Goal: Navigation & Orientation: Find specific page/section

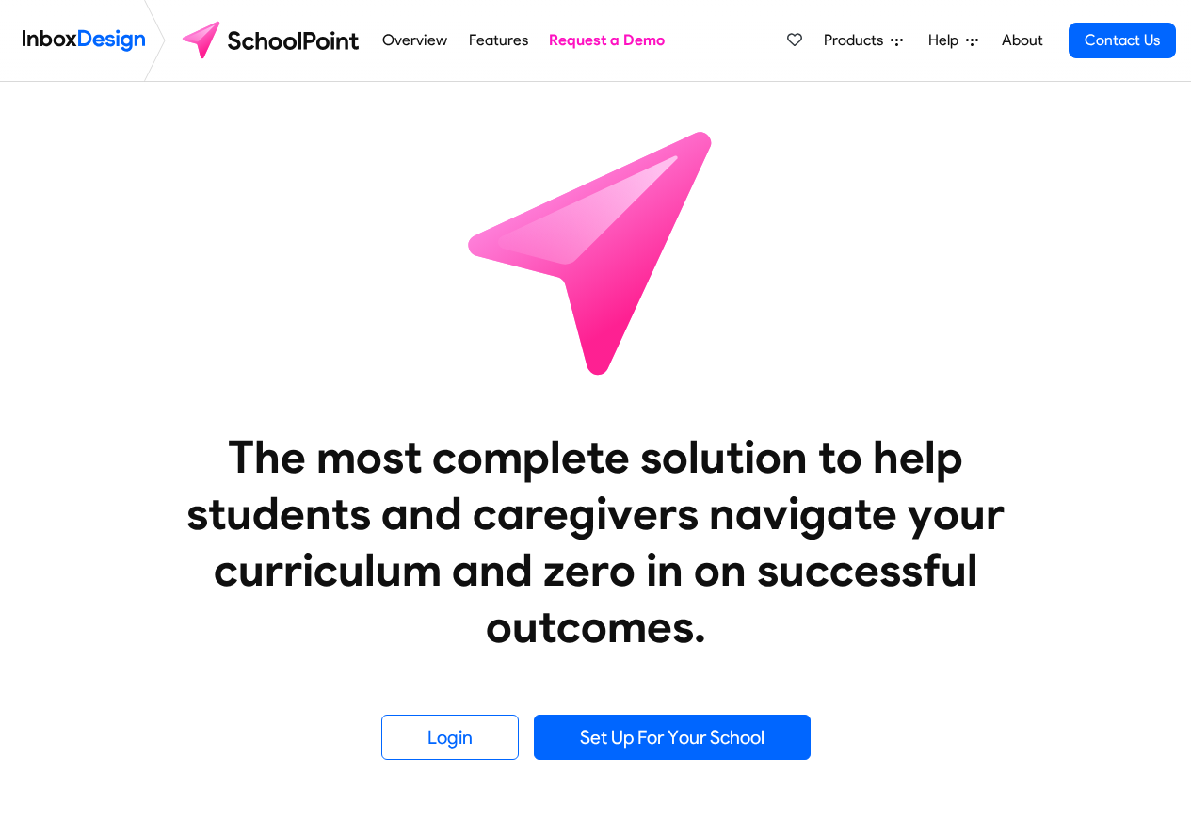
click at [869, 43] on span "Products" at bounding box center [857, 40] width 67 height 23
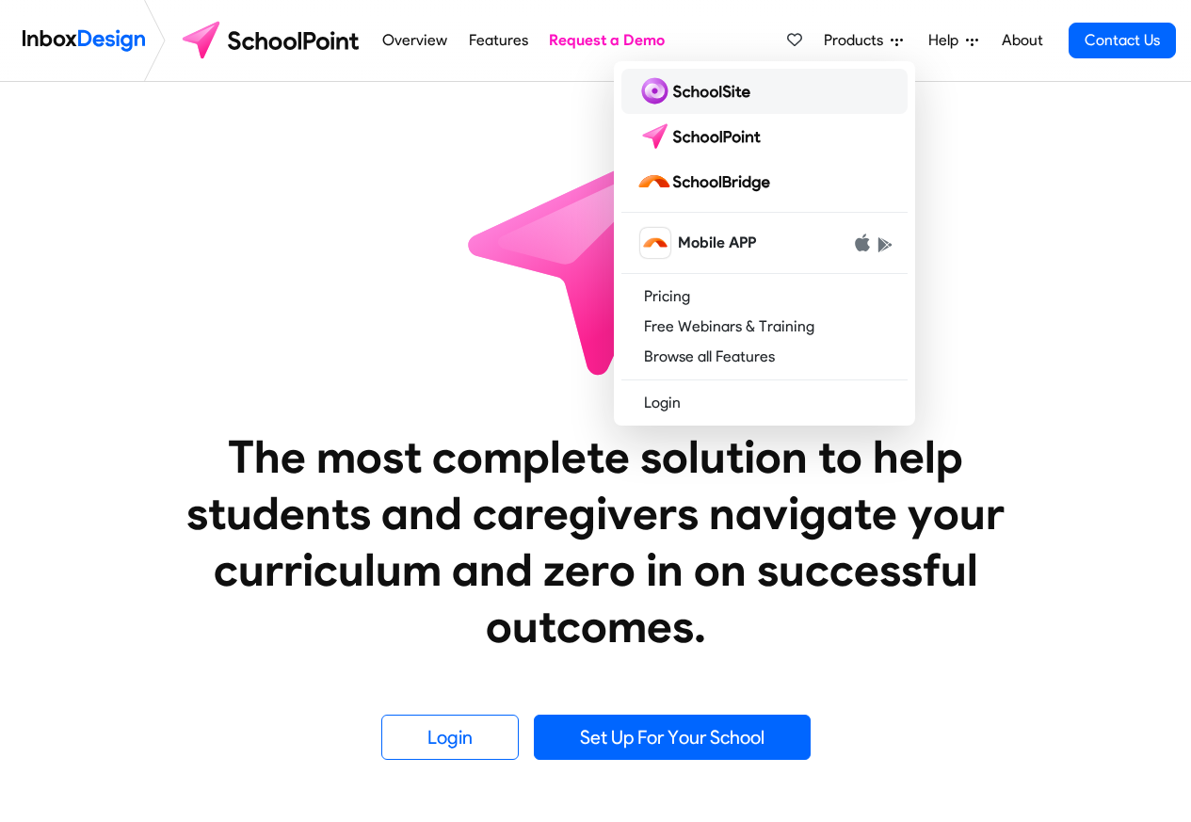
click at [686, 89] on img at bounding box center [697, 91] width 121 height 30
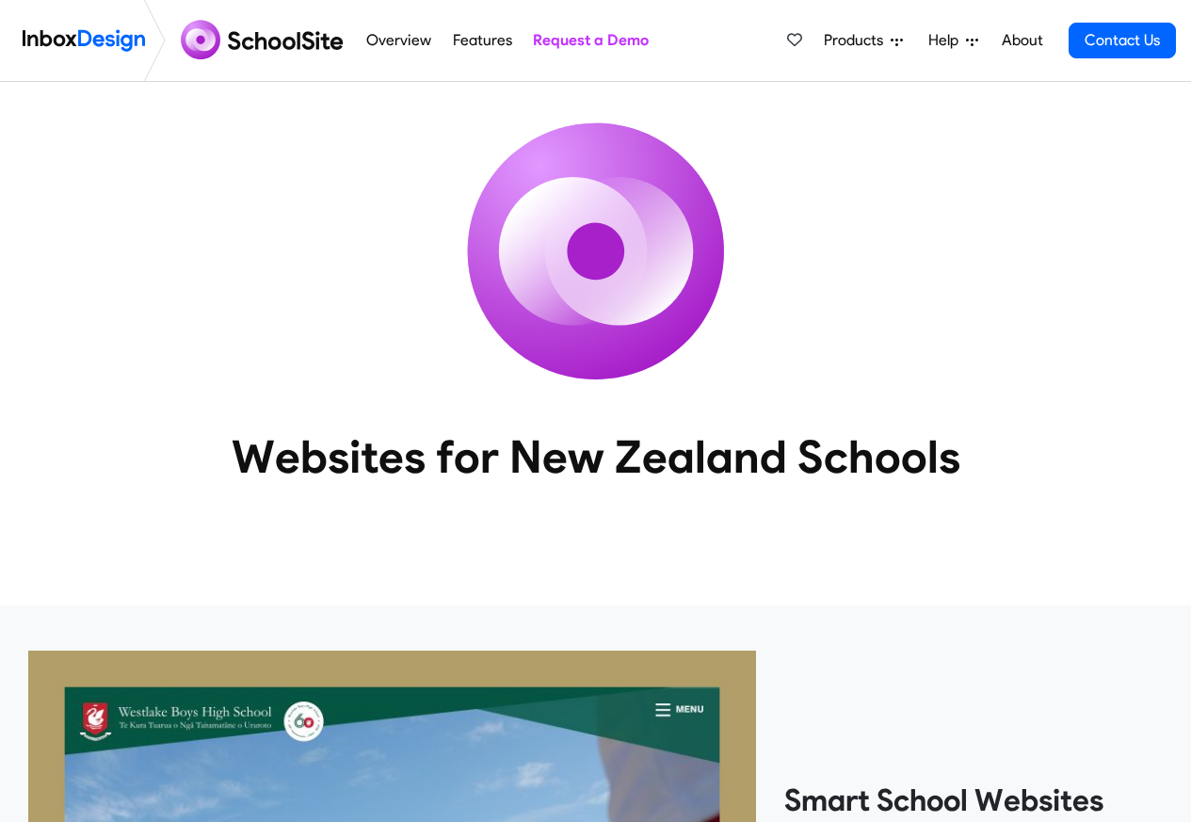
click at [873, 42] on span "Products" at bounding box center [857, 40] width 67 height 23
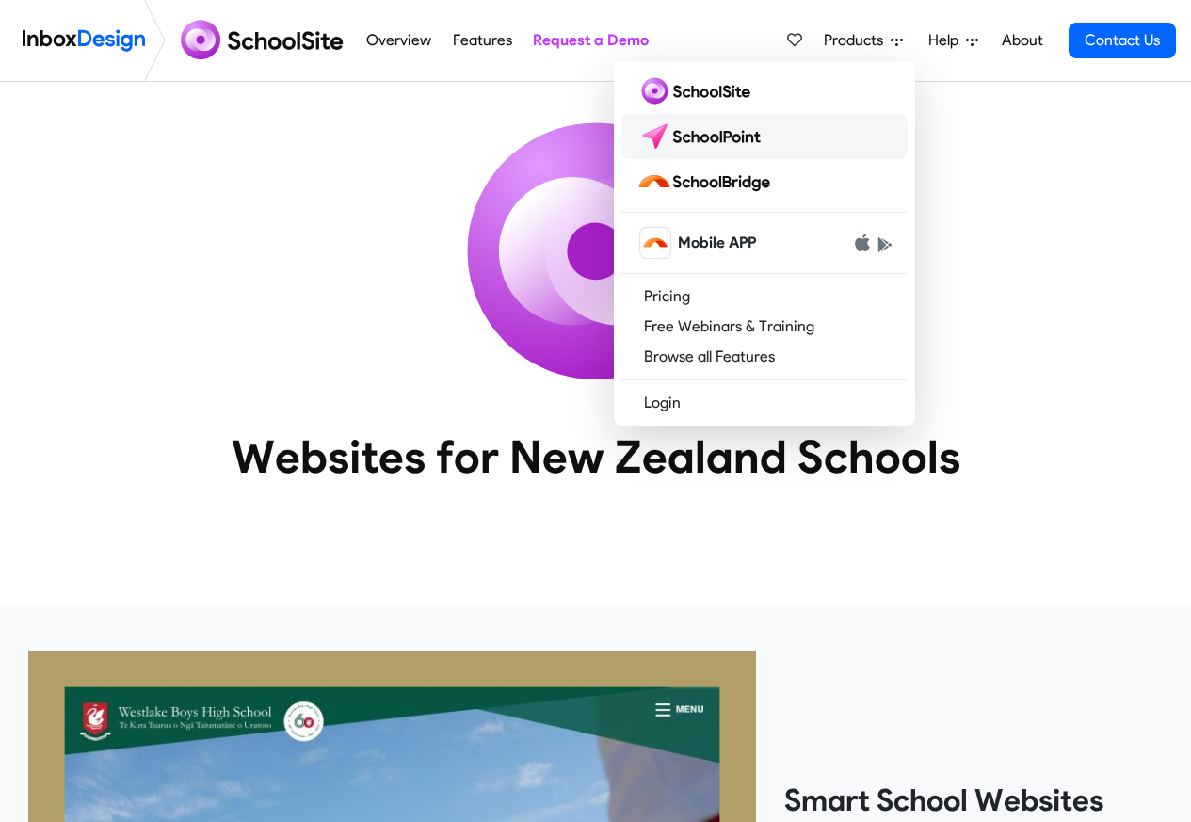
click at [694, 133] on img at bounding box center [703, 136] width 133 height 30
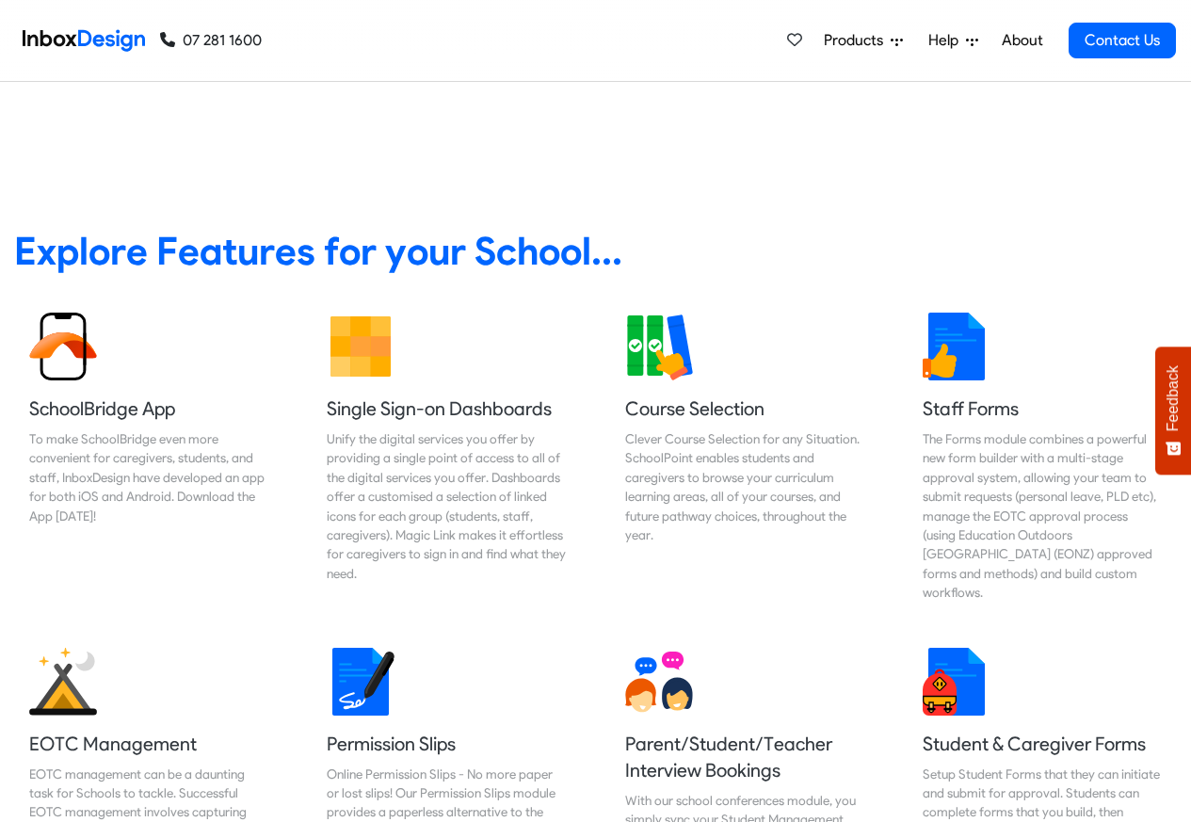
scroll to position [1794, 0]
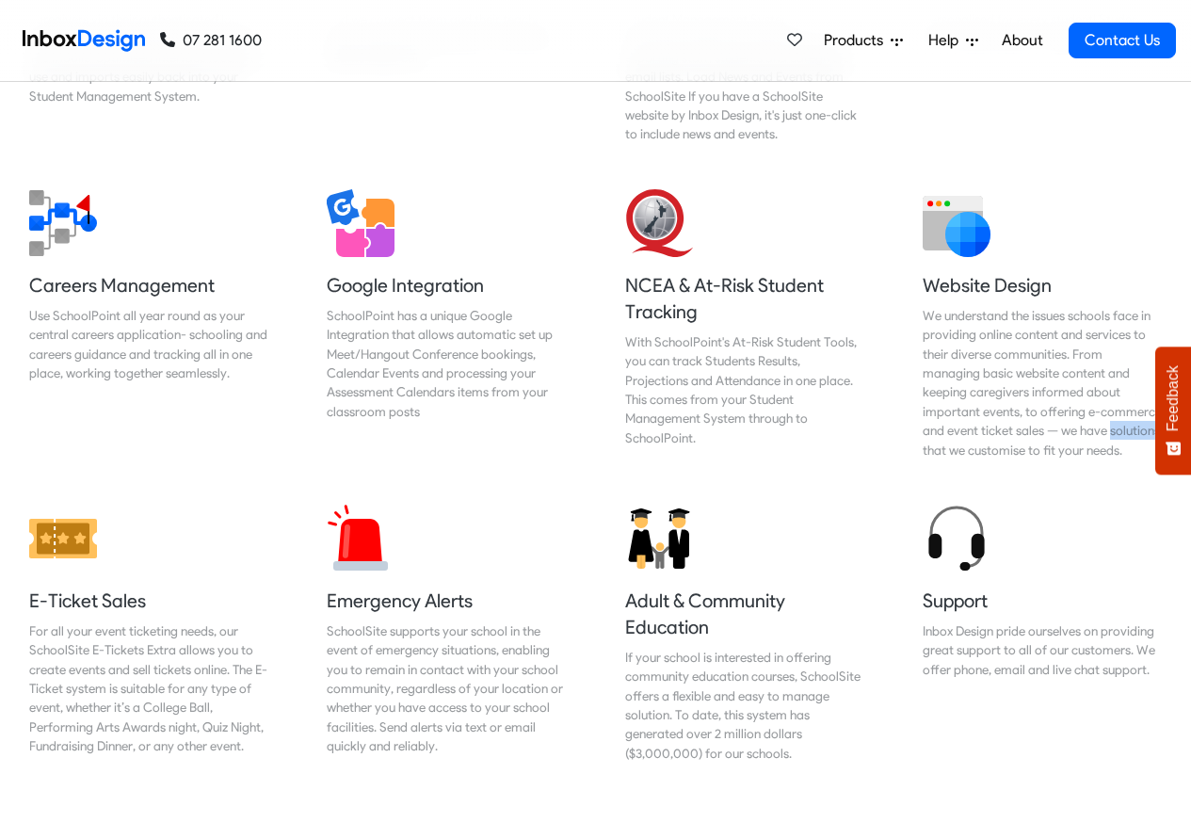
click at [866, 39] on span "Products" at bounding box center [857, 40] width 67 height 23
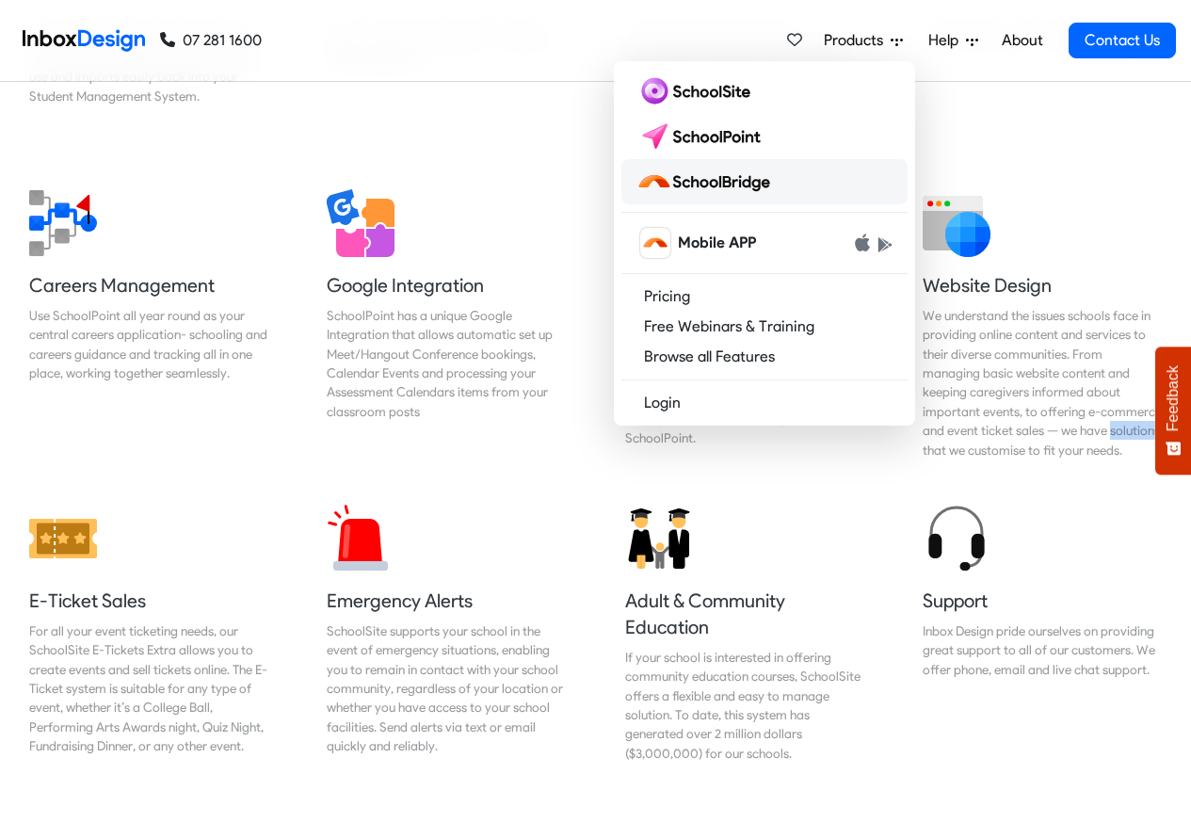
click at [690, 183] on img at bounding box center [707, 182] width 141 height 30
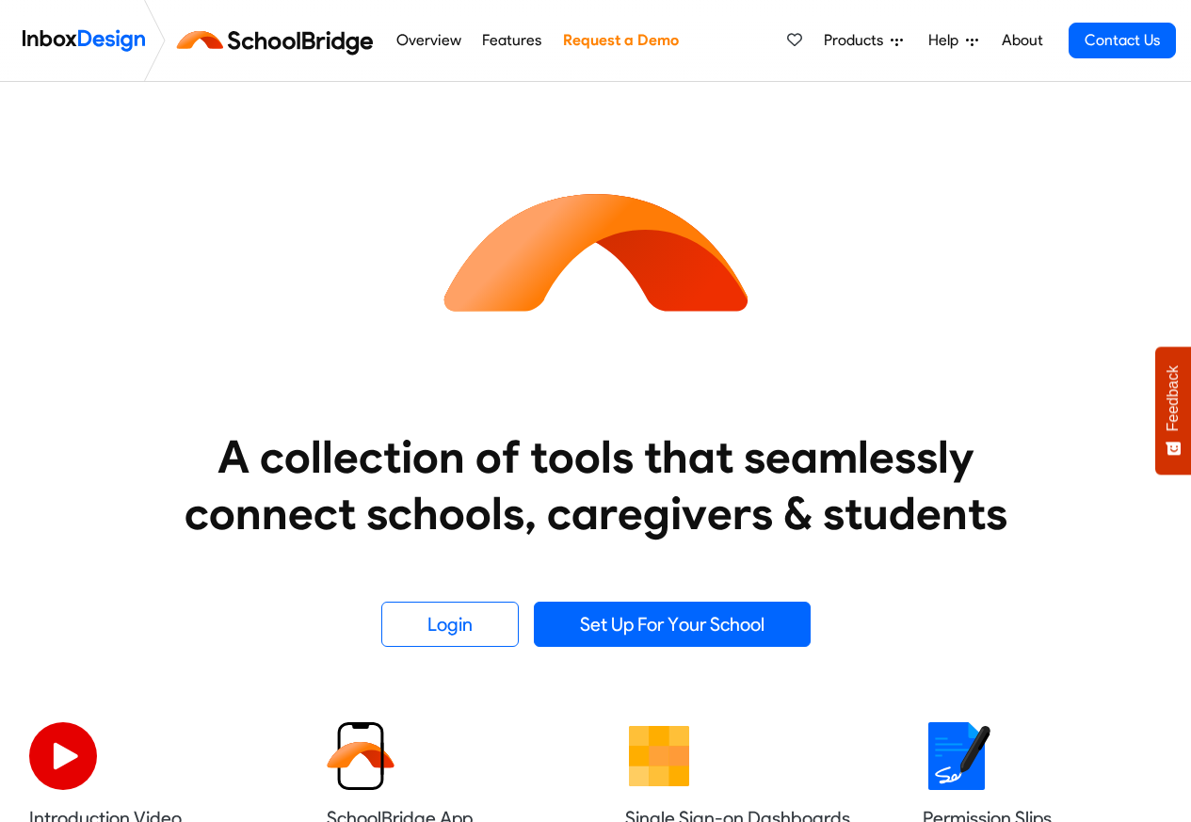
click at [72, 39] on img at bounding box center [84, 41] width 122 height 38
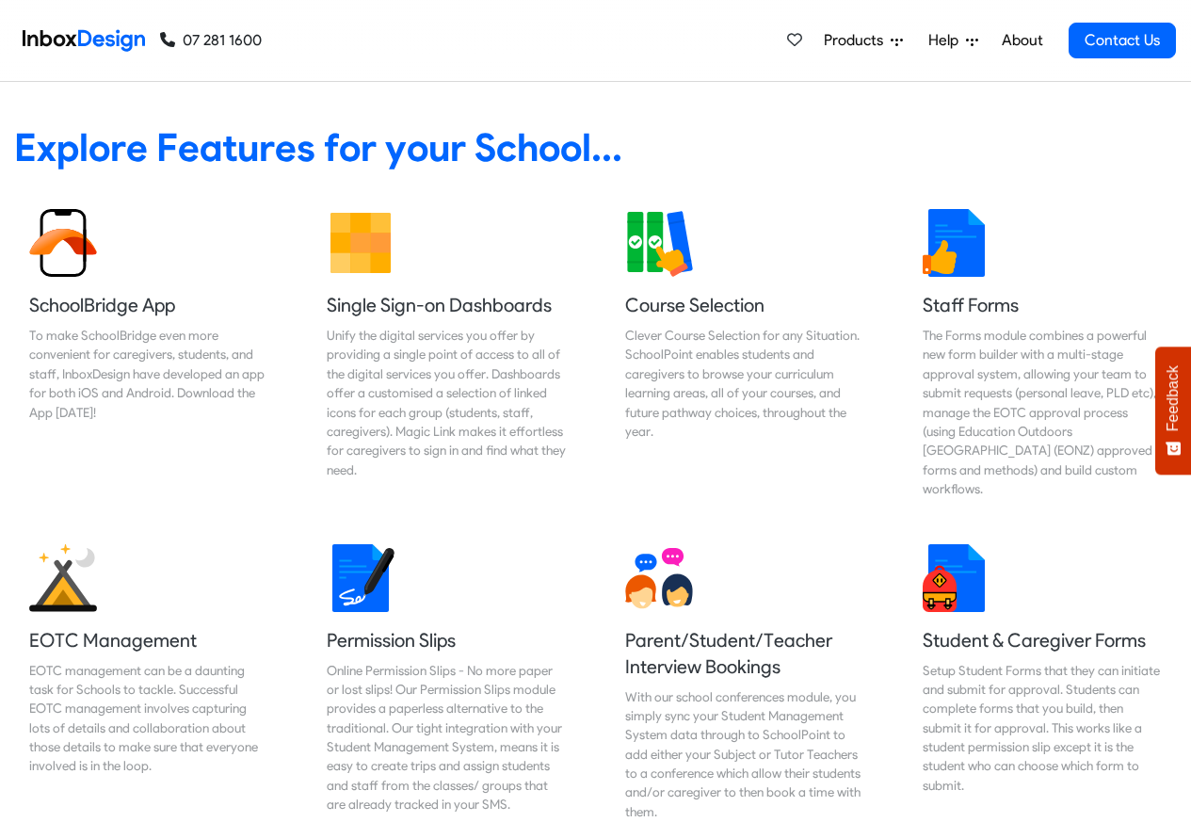
scroll to position [791, 0]
